Goal: Task Accomplishment & Management: Manage account settings

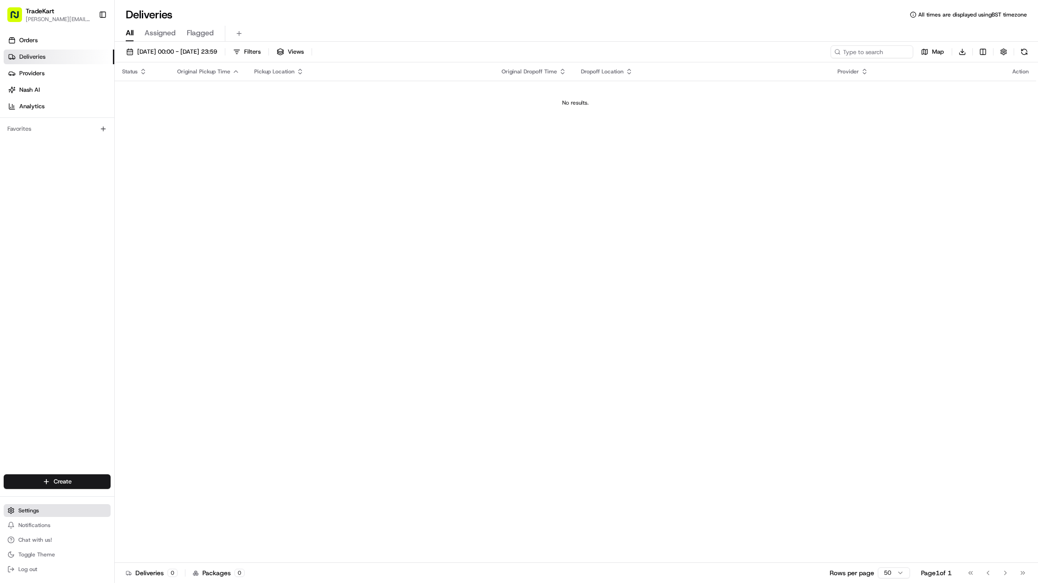
click at [56, 513] on button "Settings" at bounding box center [57, 510] width 107 height 13
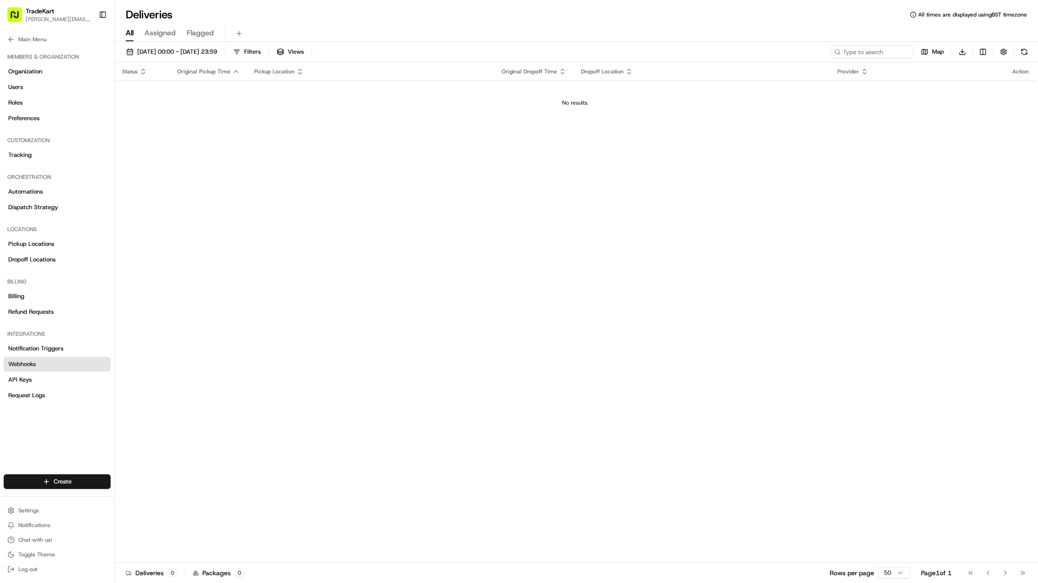
click at [56, 364] on link "Webhooks" at bounding box center [57, 364] width 107 height 15
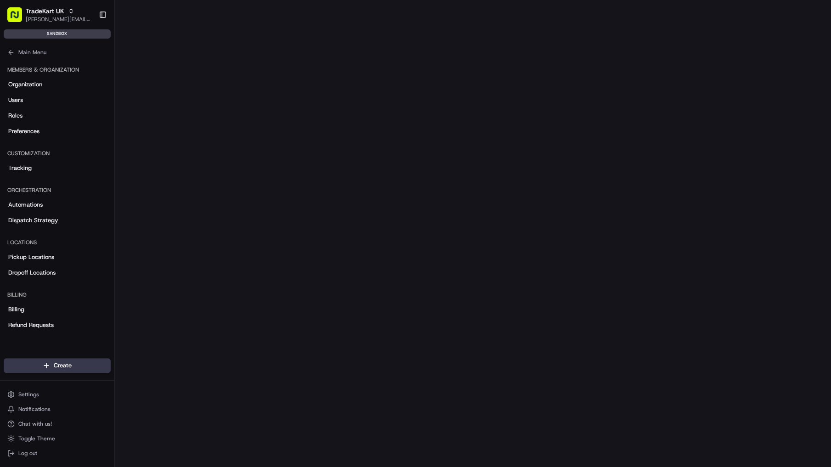
scroll to position [77, 0]
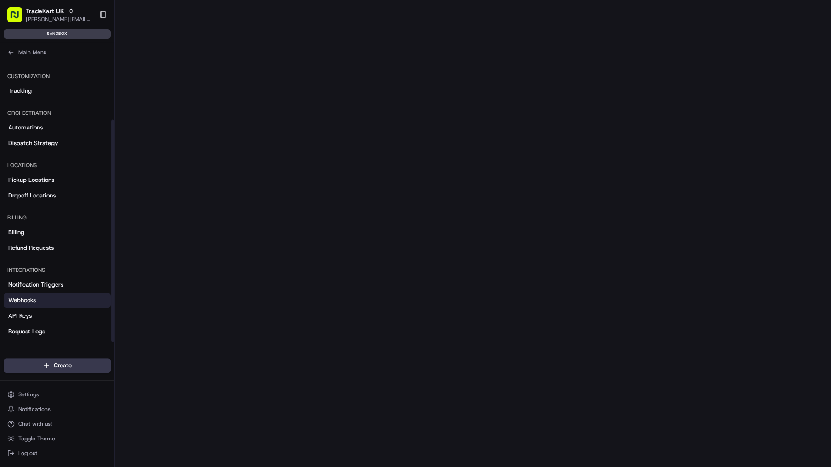
click at [34, 401] on ul "Settings Notifications Chat with us! Toggle Theme Log out" at bounding box center [57, 424] width 107 height 72
drag, startPoint x: 39, startPoint y: 396, endPoint x: 37, endPoint y: 367, distance: 28.6
click at [39, 395] on button "Settings" at bounding box center [57, 394] width 107 height 13
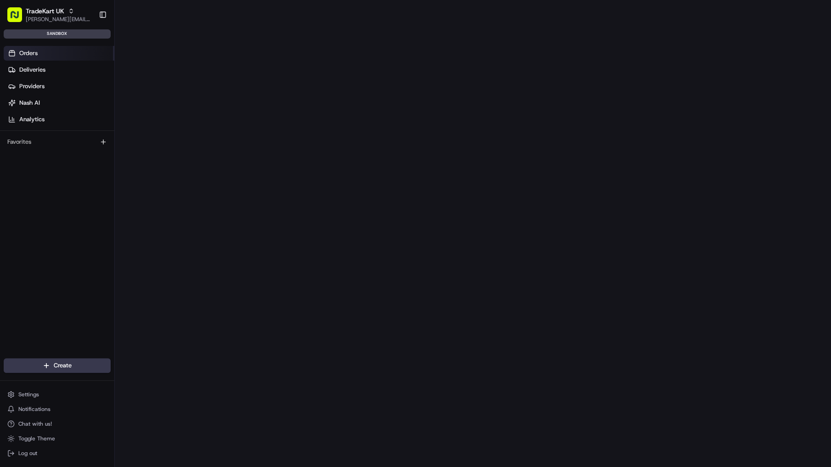
click at [34, 54] on span "Orders" at bounding box center [28, 53] width 18 height 8
